Goal: Find specific page/section: Find specific page/section

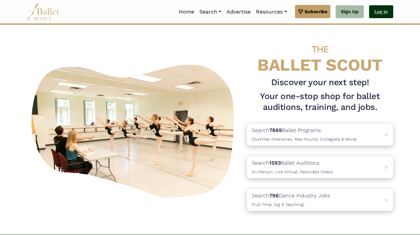
click at [388, 15] on link "Log In" at bounding box center [381, 11] width 24 height 13
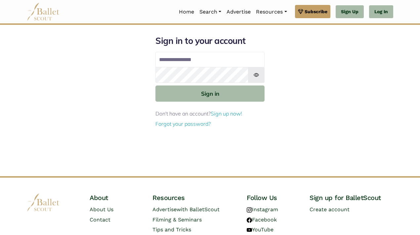
type input "**********"
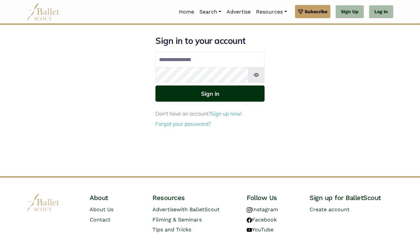
click at [180, 87] on button "Sign in" at bounding box center [209, 94] width 109 height 16
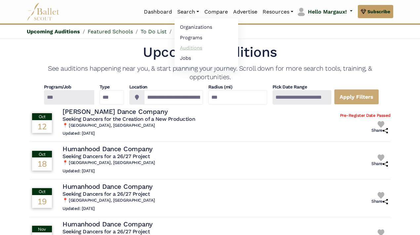
click at [189, 48] on link "Auditions" at bounding box center [205, 48] width 63 height 10
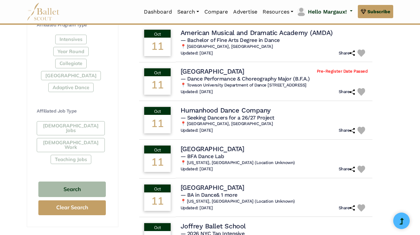
scroll to position [315, 0]
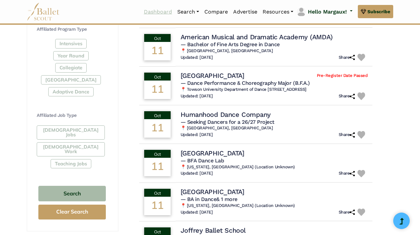
click at [150, 9] on link "Dashboard" at bounding box center [157, 12] width 33 height 14
